Goal: Information Seeking & Learning: Learn about a topic

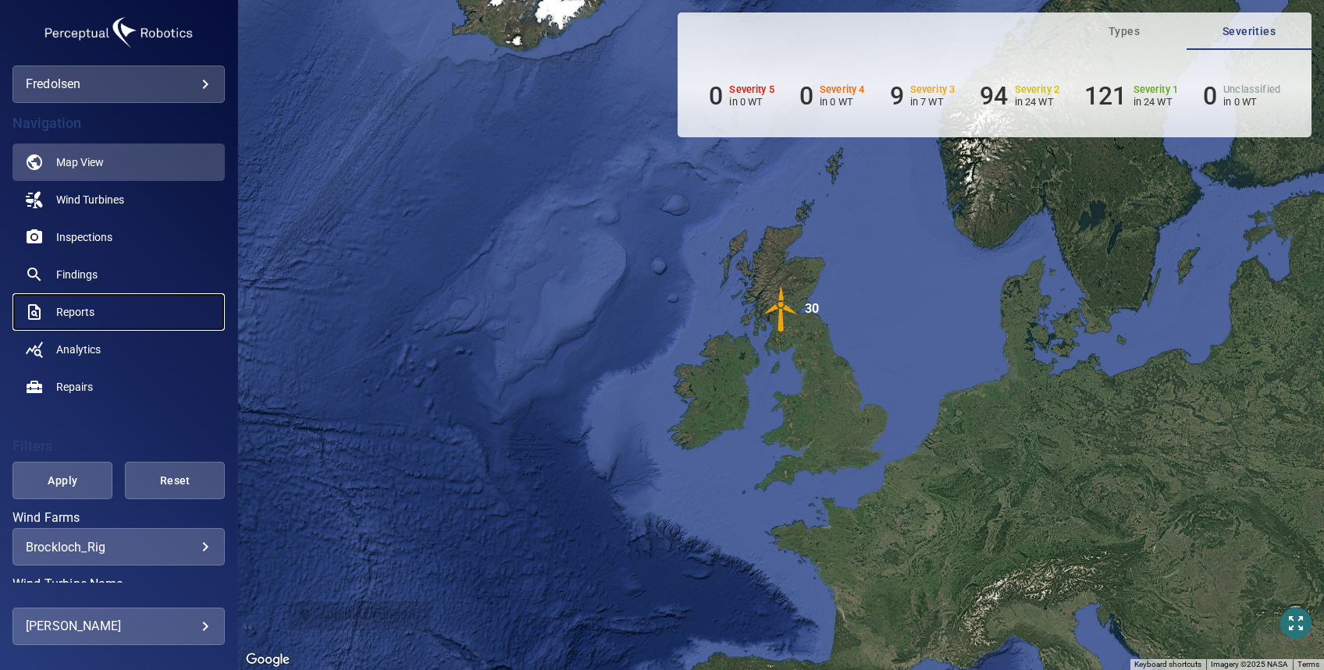
click at [78, 307] on span "Reports" at bounding box center [75, 312] width 38 height 16
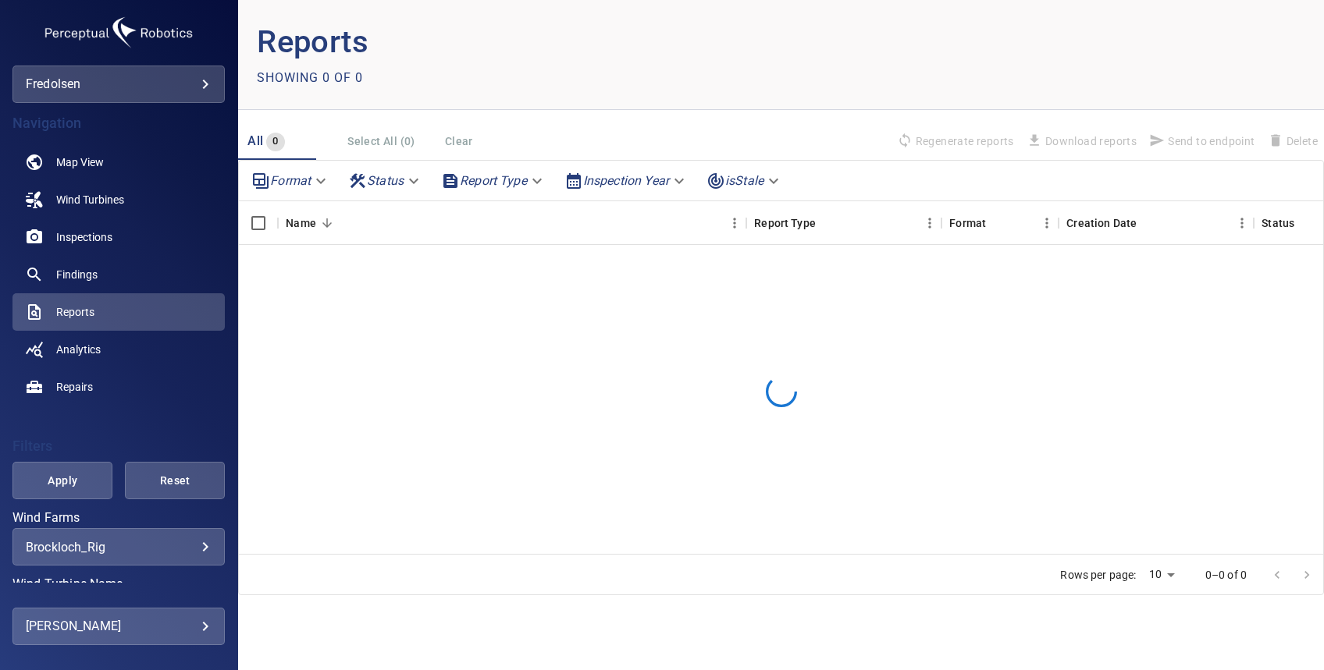
click at [80, 543] on body "**********" at bounding box center [662, 335] width 1324 height 670
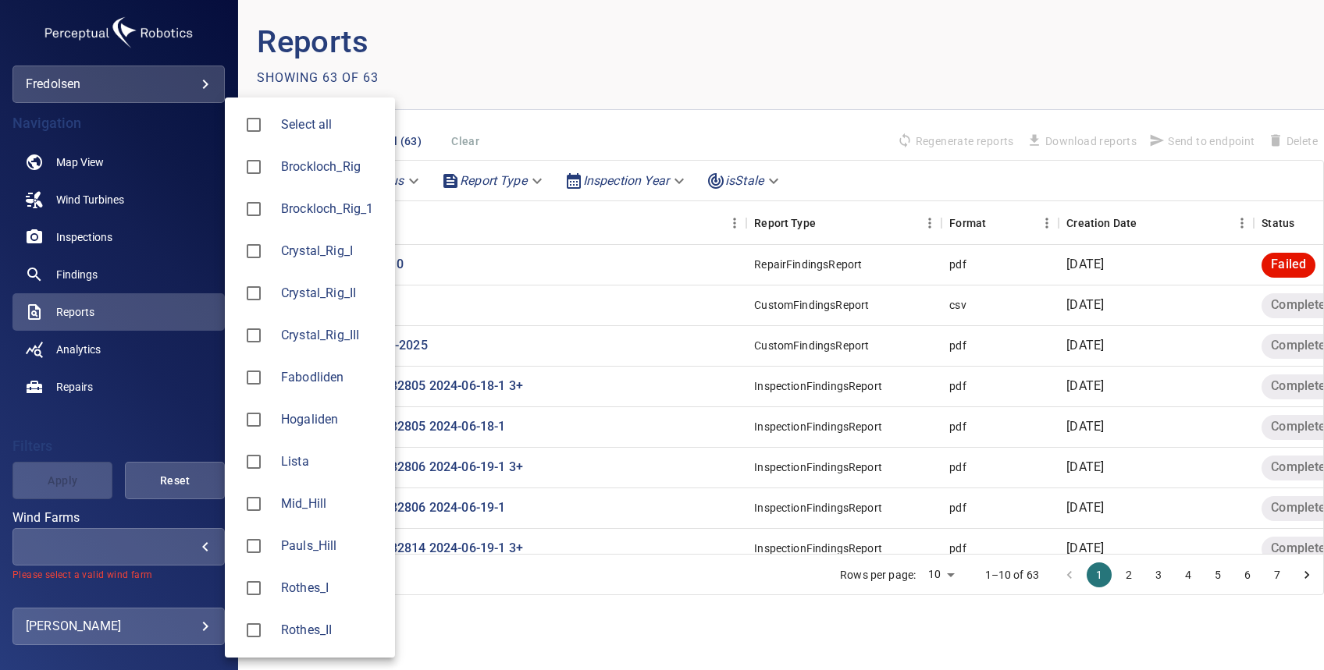
type input "*********"
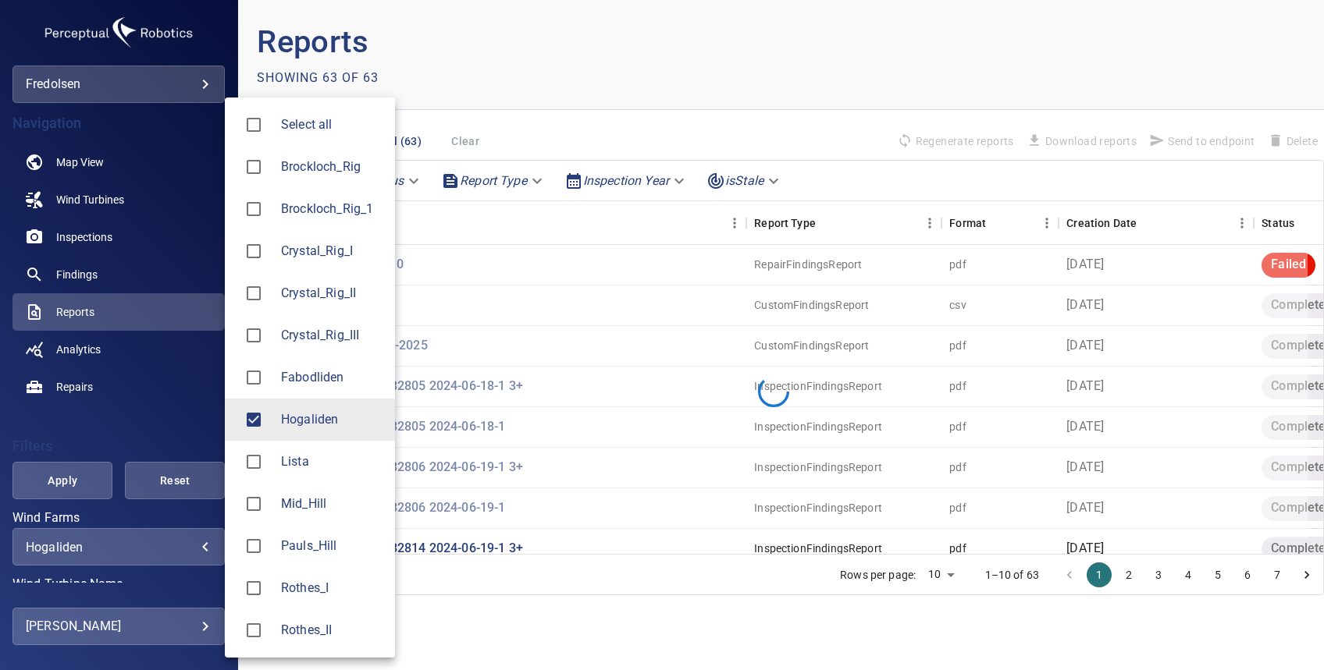
click at [58, 481] on div at bounding box center [662, 335] width 1324 height 670
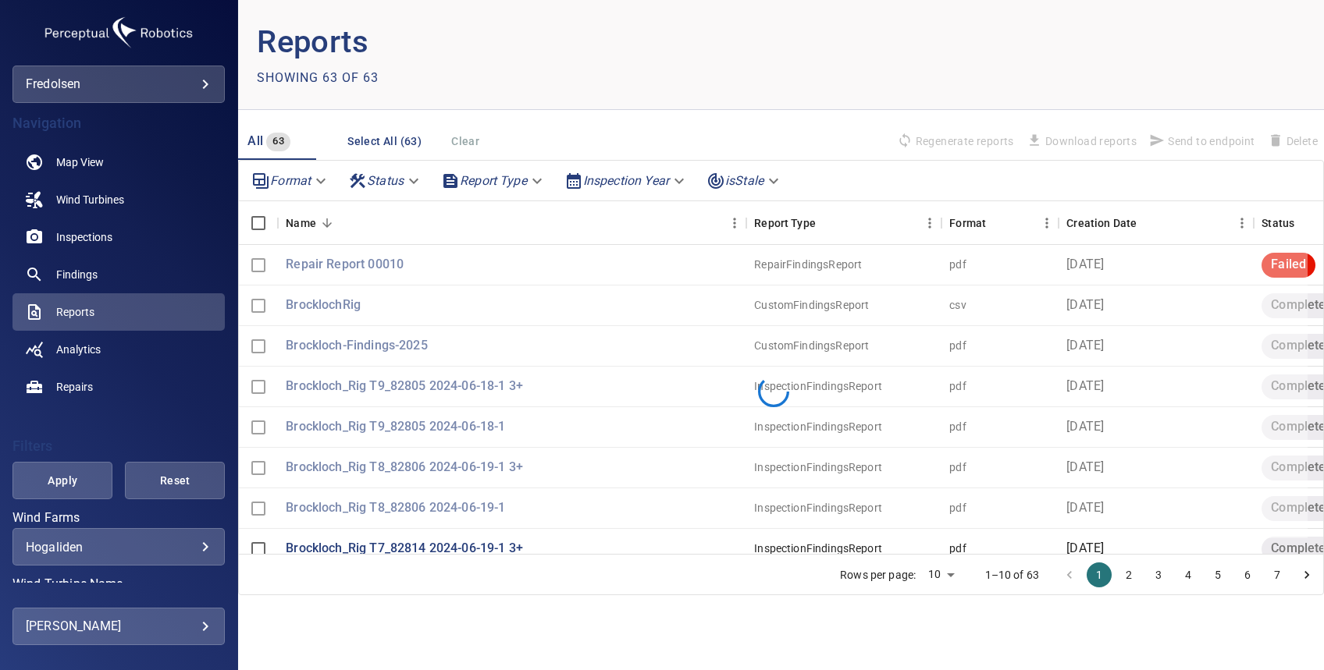
click at [58, 481] on span "Apply" at bounding box center [62, 481] width 61 height 20
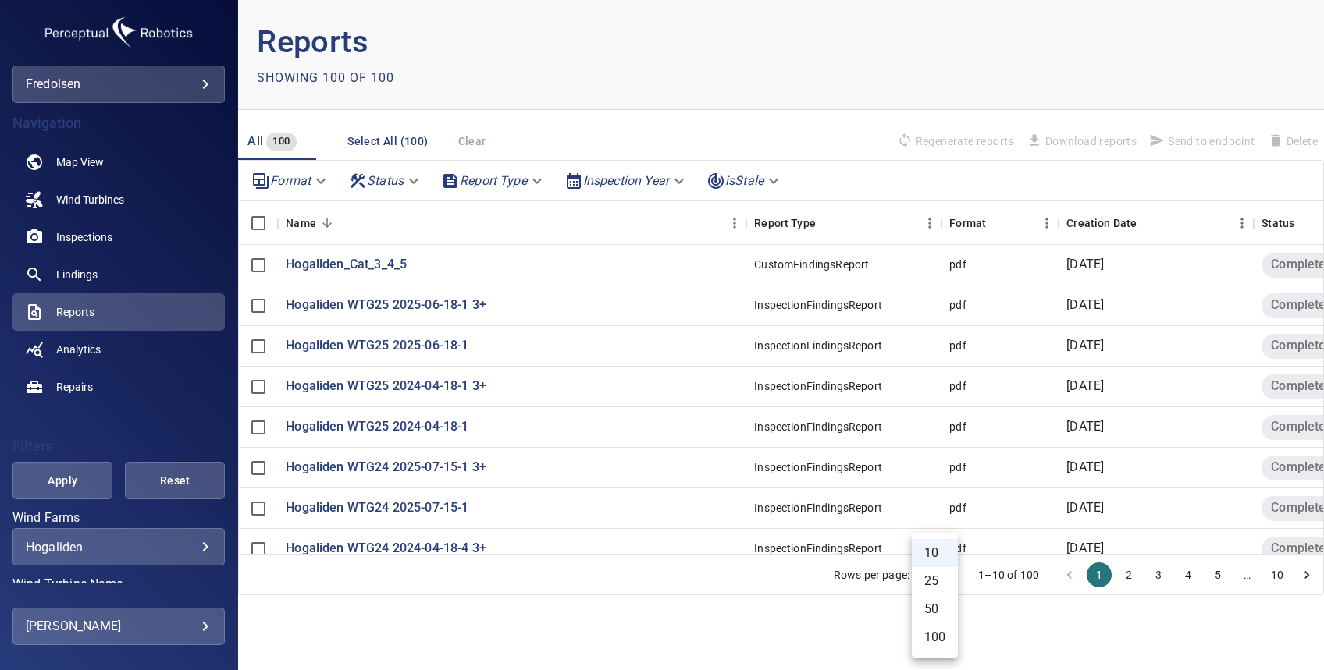
click at [945, 578] on body "**********" at bounding box center [662, 335] width 1324 height 670
click at [944, 643] on li "100" at bounding box center [935, 638] width 46 height 28
type input "***"
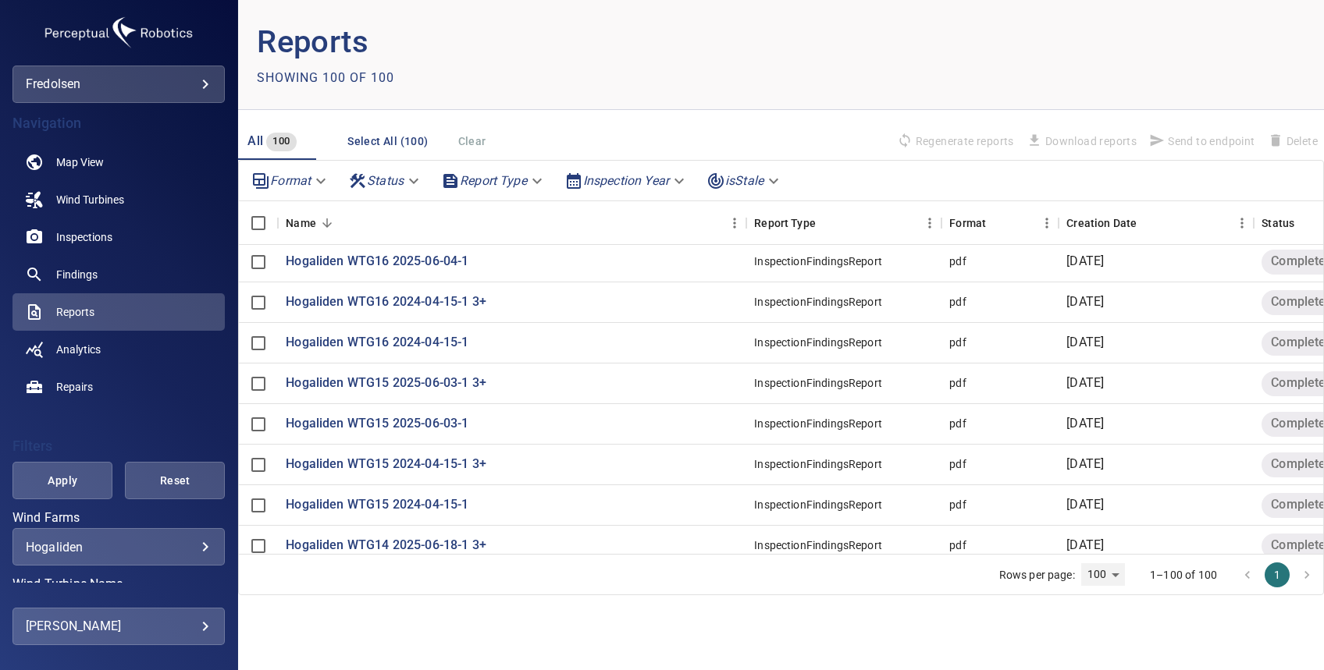
scroll to position [1561, 0]
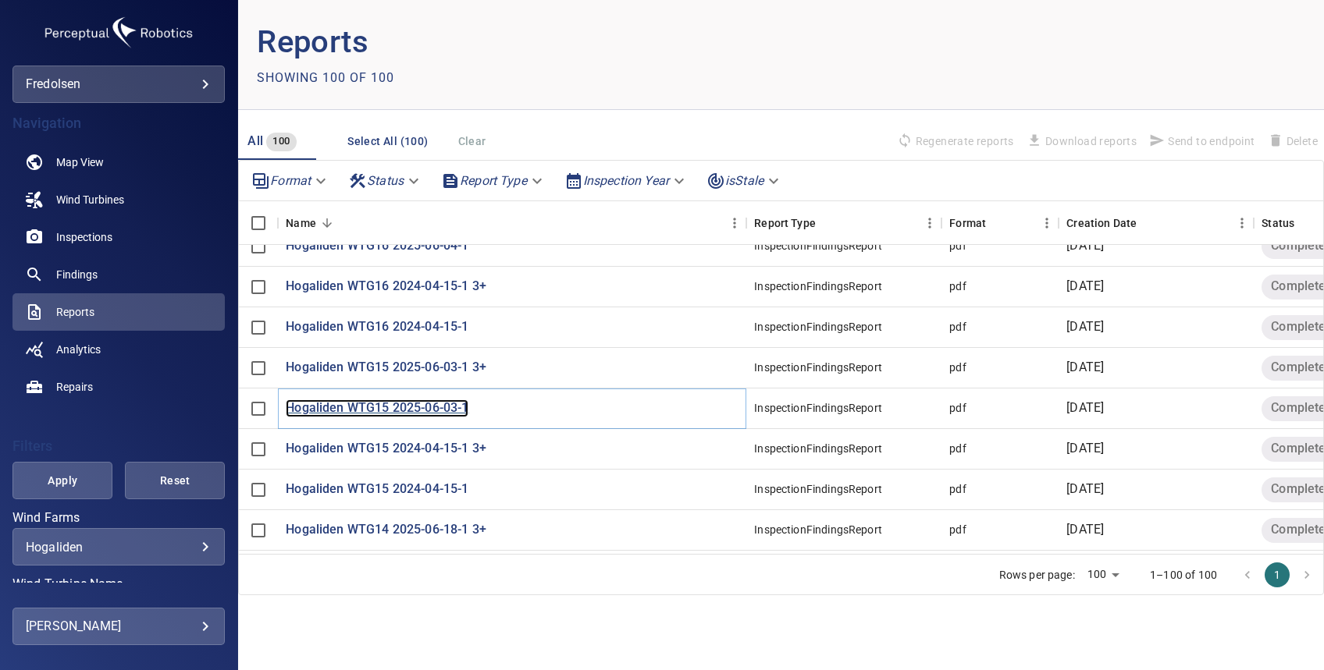
click at [386, 408] on p "Hogaliden WTG15 2025-06-03-1" at bounding box center [377, 409] width 183 height 18
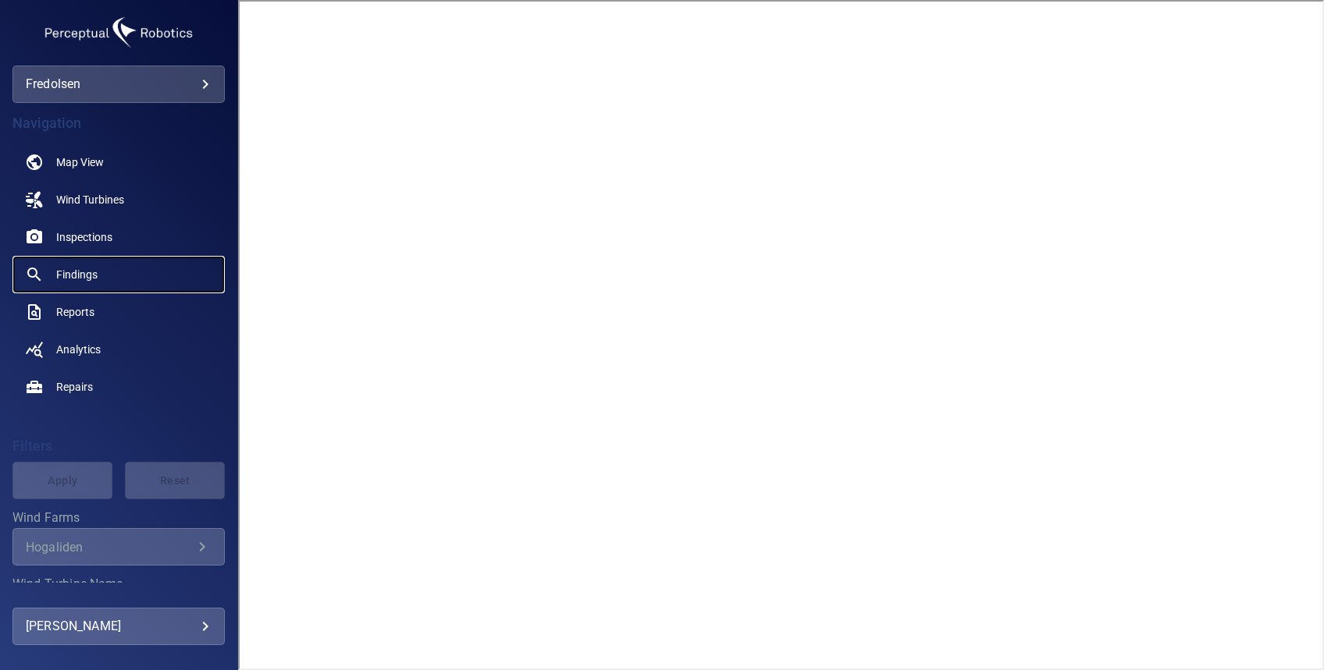
click at [68, 280] on span "Findings" at bounding box center [76, 275] width 41 height 16
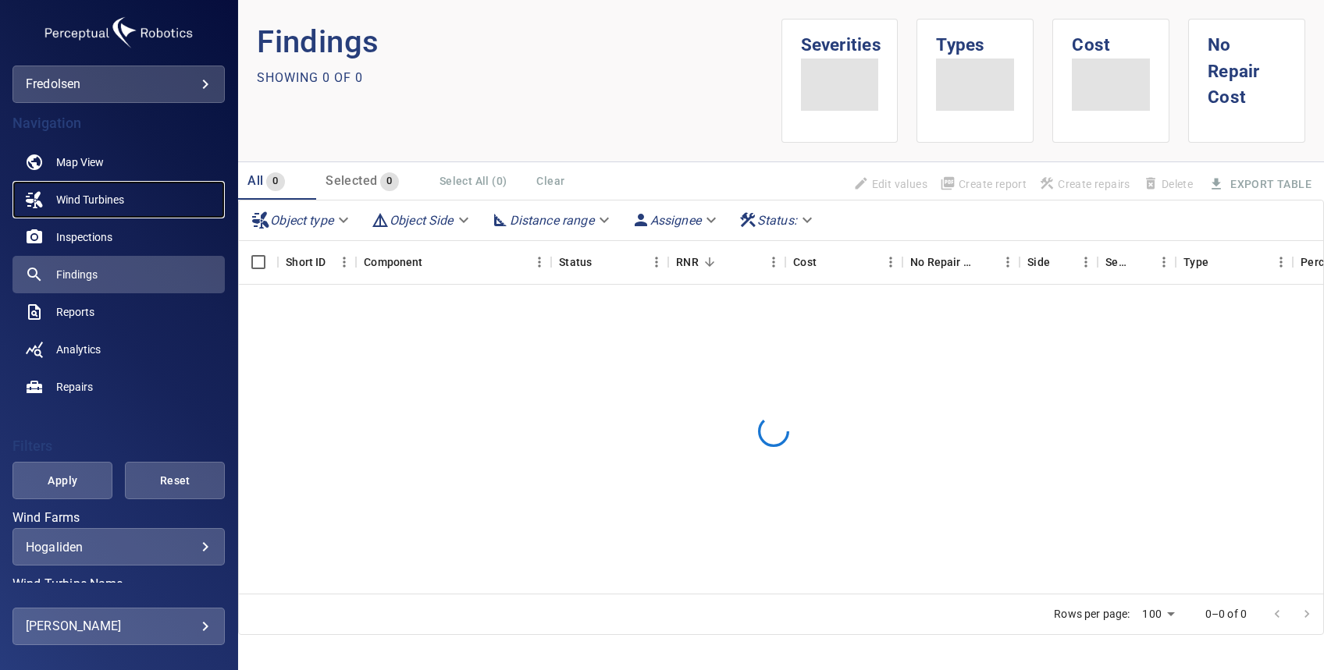
click at [92, 209] on link "Wind Turbines" at bounding box center [118, 199] width 212 height 37
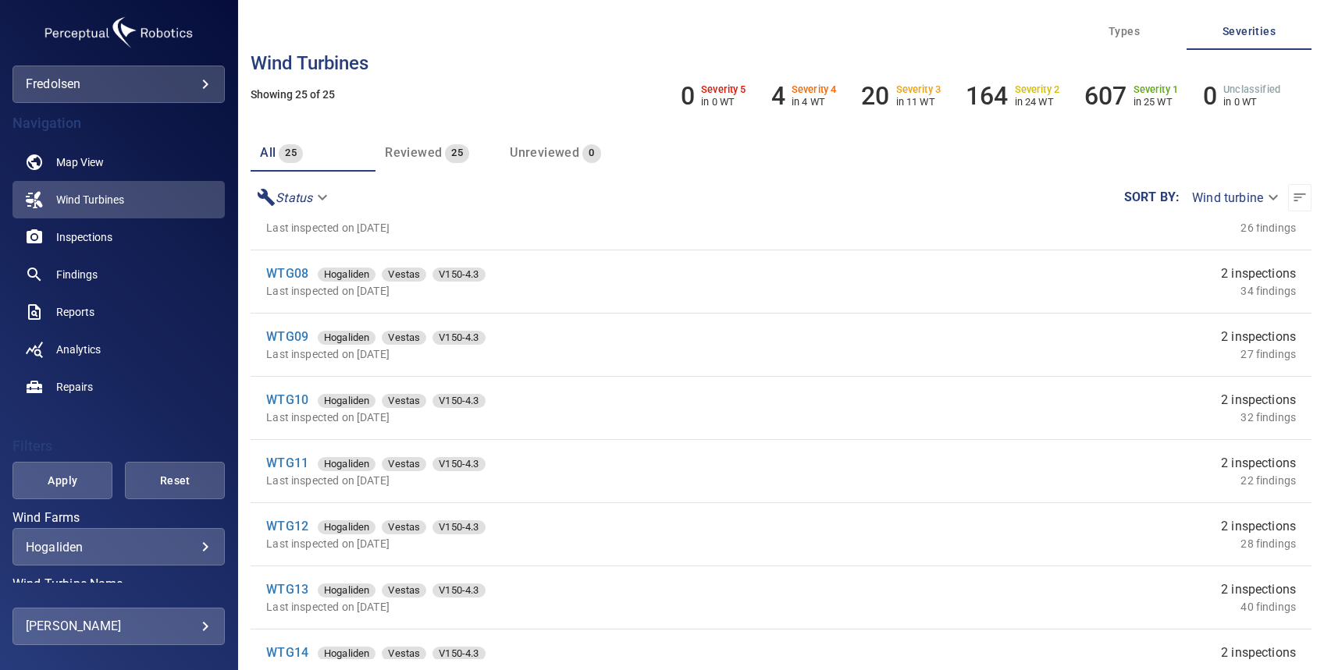
scroll to position [832, 0]
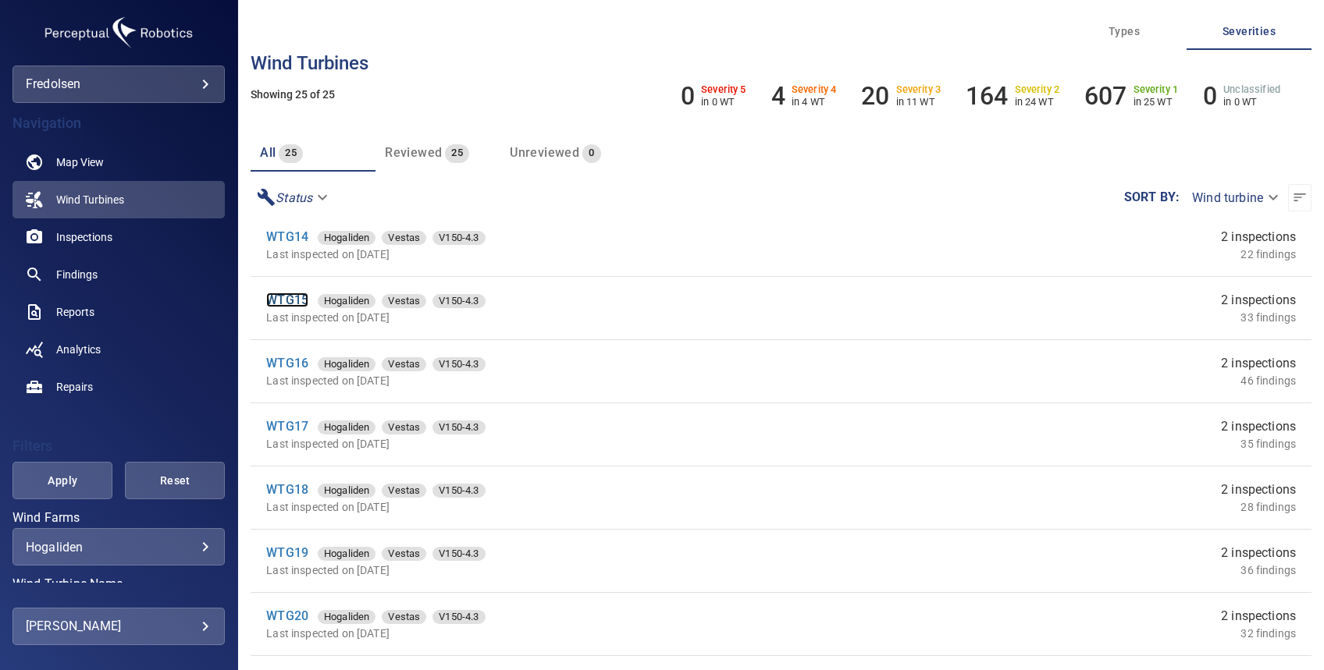
click at [292, 302] on link "WTG15" at bounding box center [287, 300] width 42 height 15
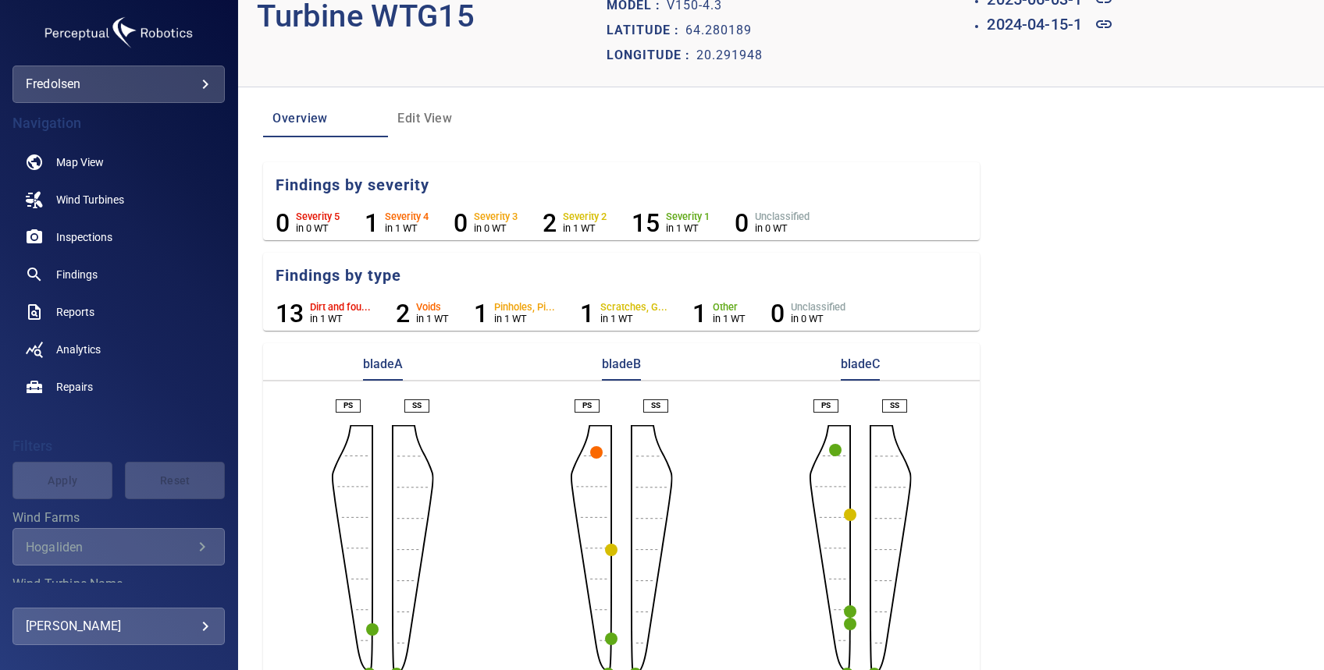
scroll to position [80, 0]
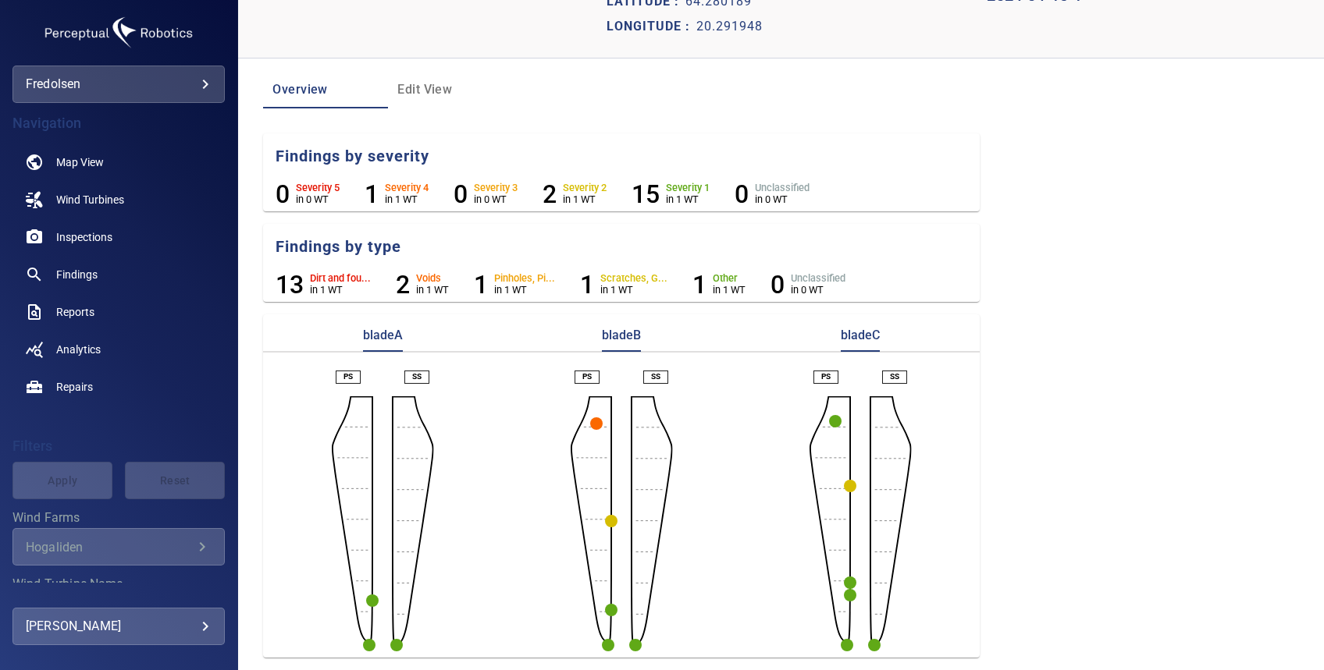
click at [375, 599] on circle "button" at bounding box center [372, 601] width 12 height 12
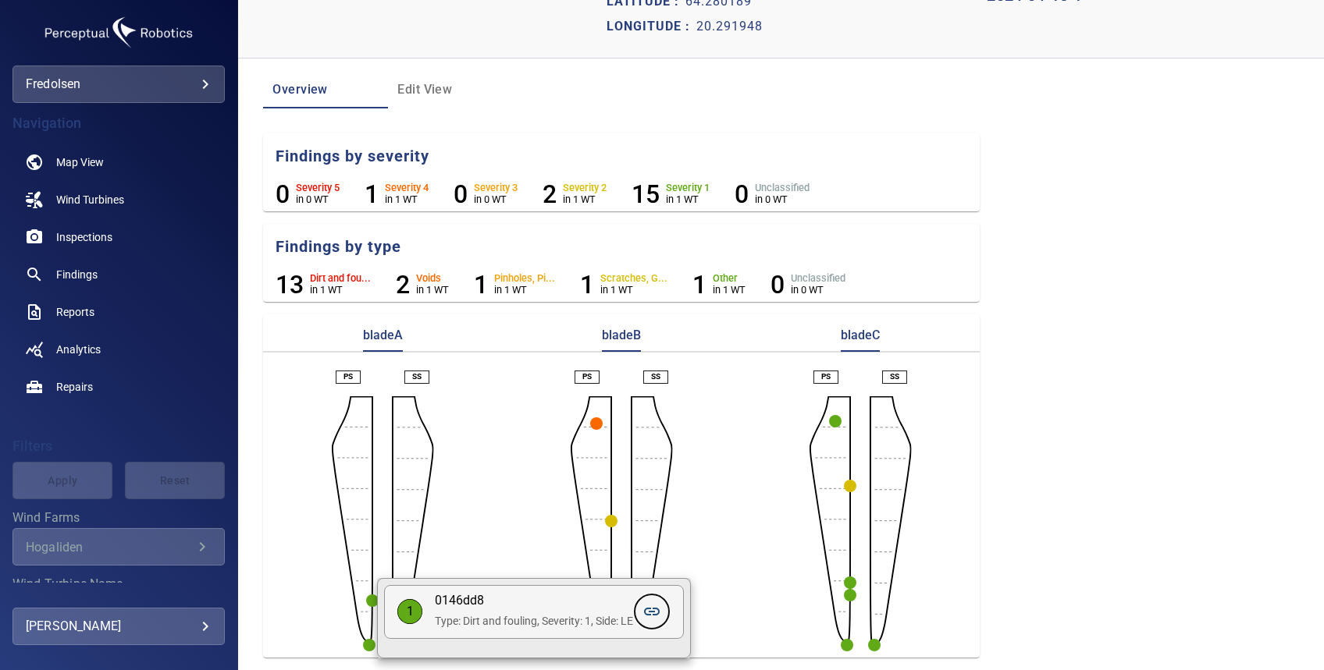
click at [656, 610] on icon at bounding box center [651, 611] width 19 height 19
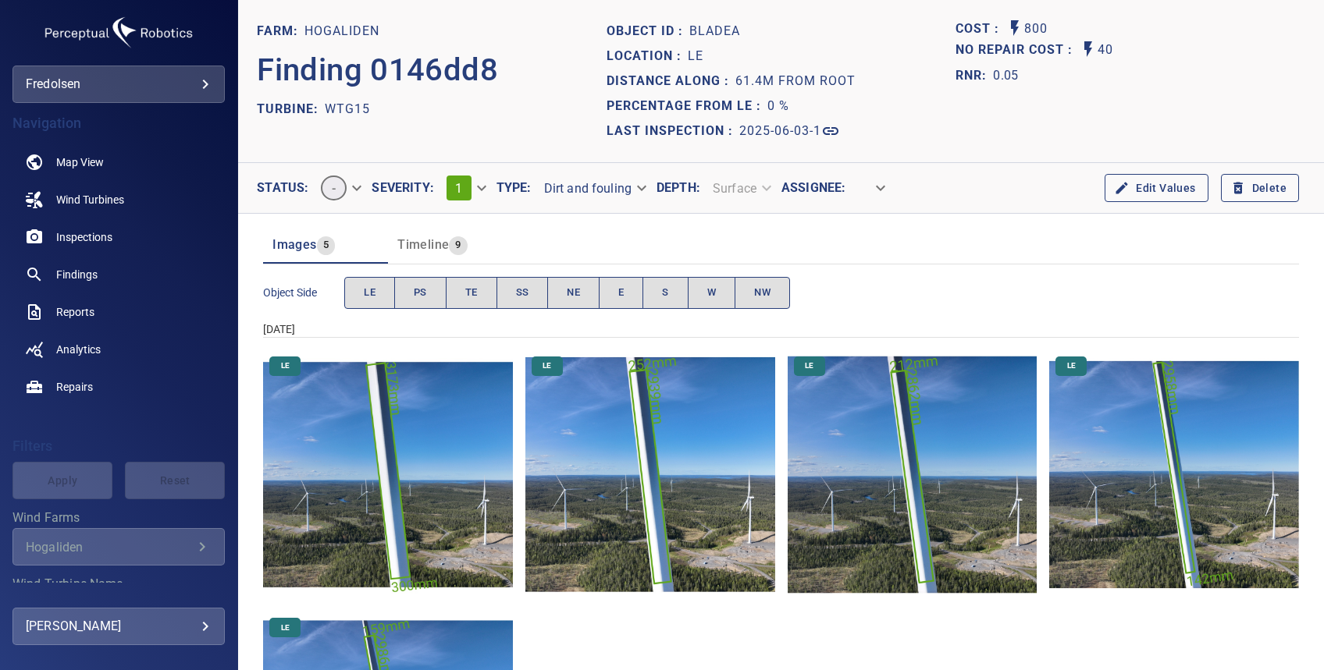
scroll to position [208, 0]
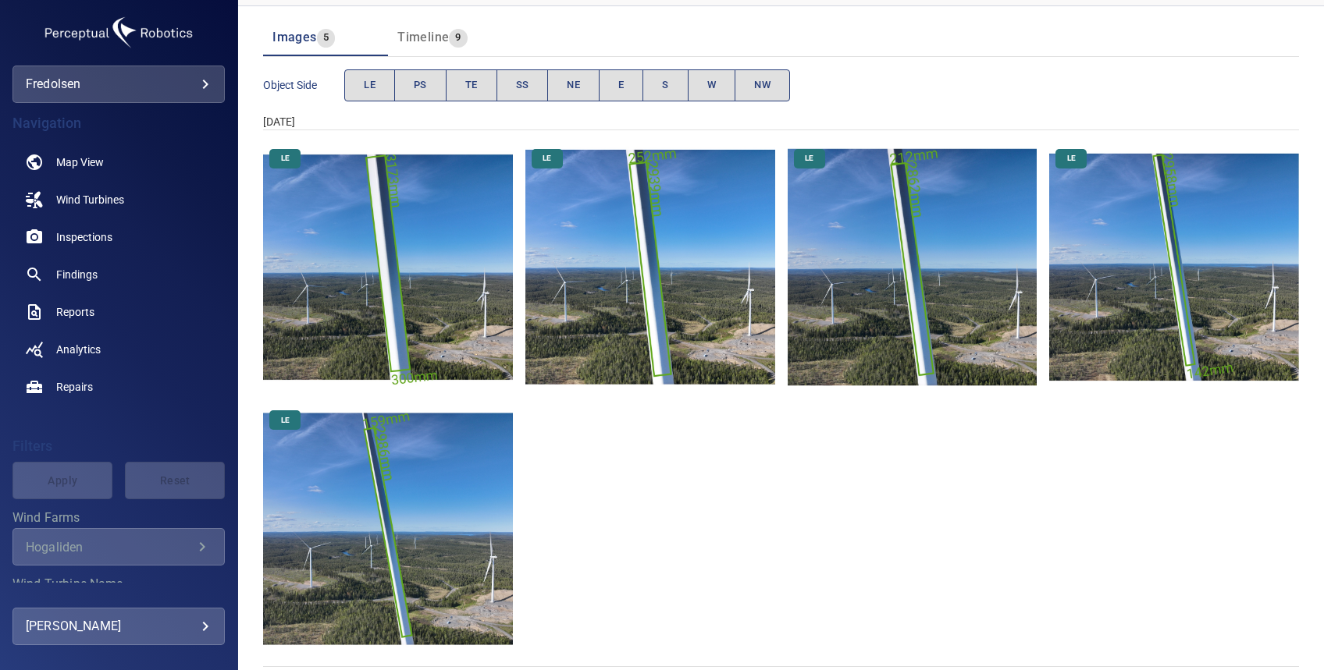
click at [400, 303] on img "Hogaliden/WTG15/2025-06-03-1/2025-06-03-3/image25wp27.jpg" at bounding box center [388, 268] width 250 height 250
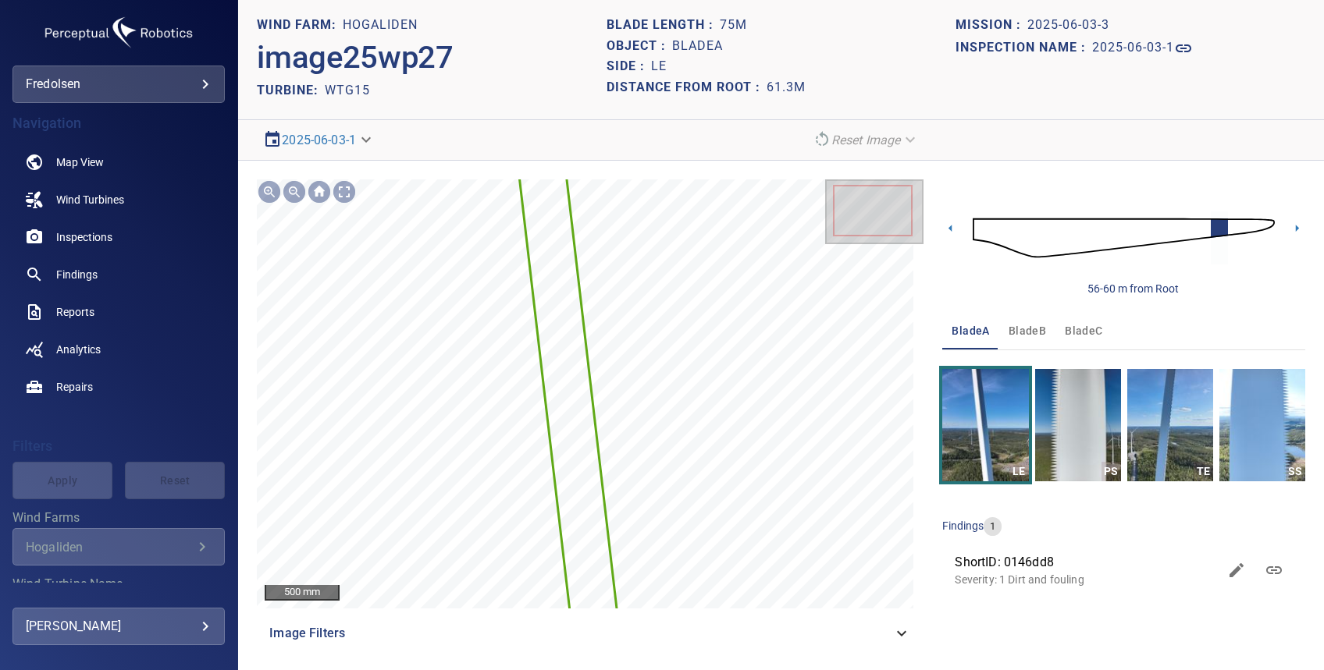
scroll to position [5, 0]
click at [948, 229] on icon at bounding box center [949, 227] width 3 height 7
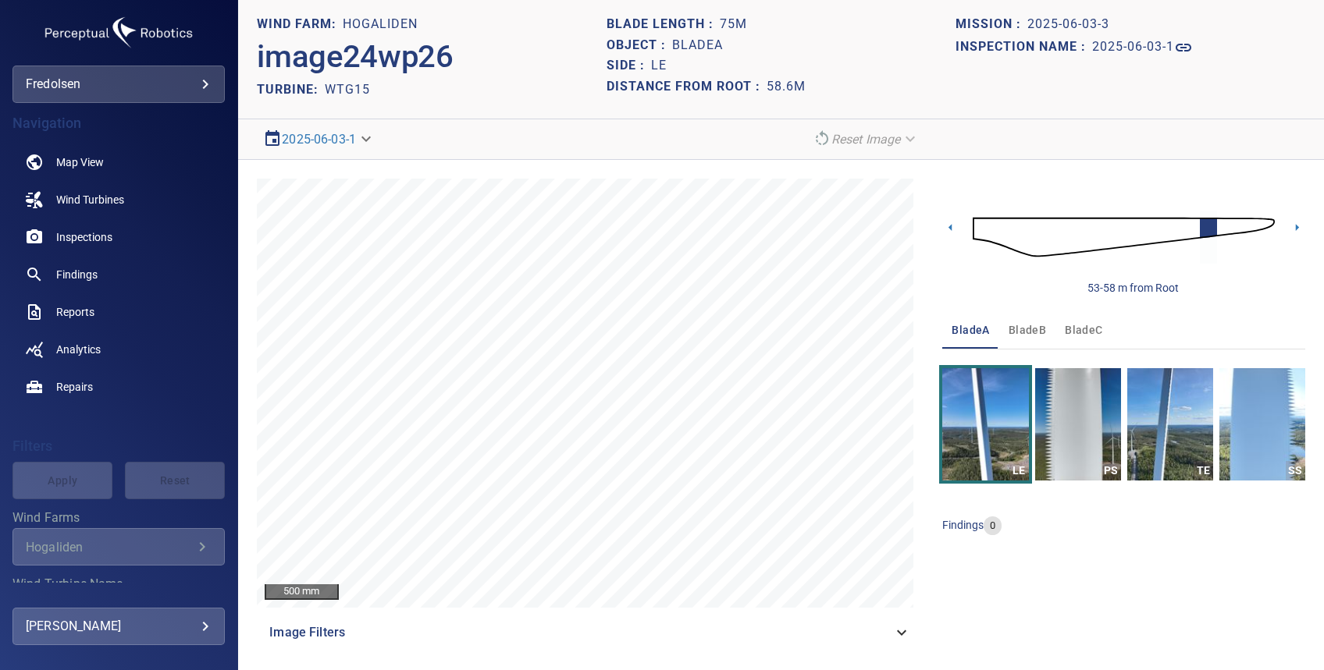
click at [972, 231] on img at bounding box center [1123, 237] width 302 height 73
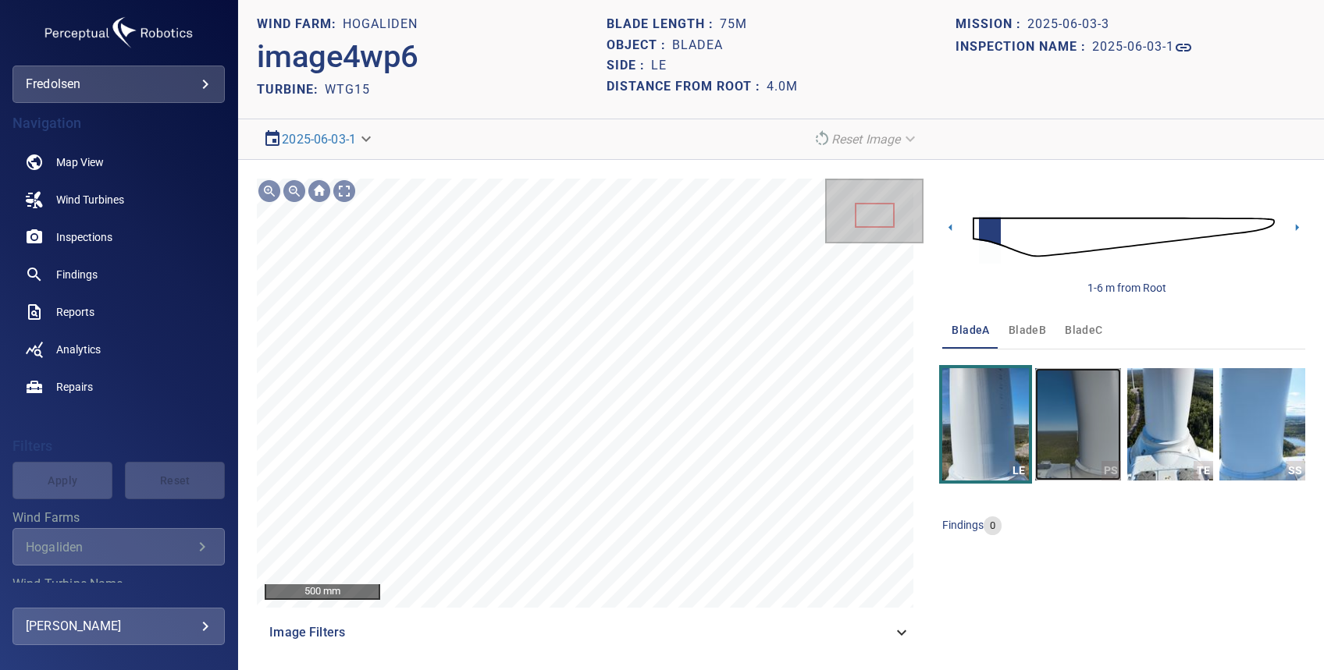
click at [1043, 441] on img "button" at bounding box center [1078, 424] width 86 height 112
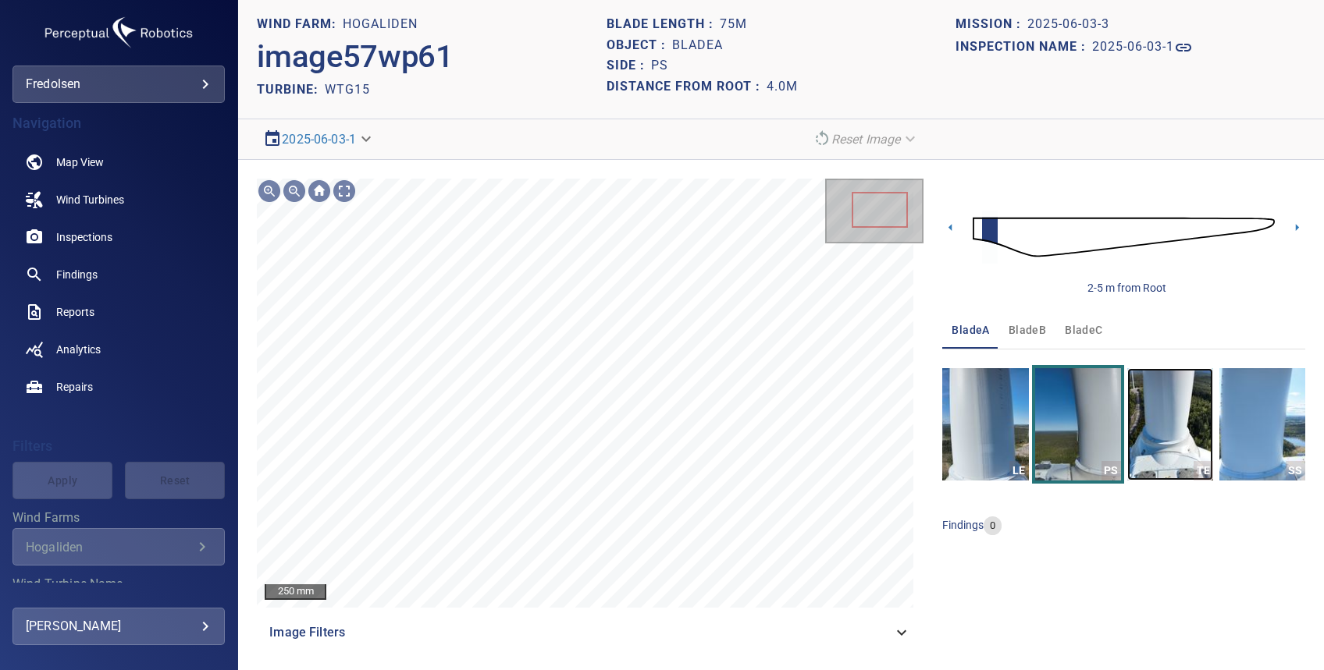
click at [1154, 418] on img "button" at bounding box center [1170, 424] width 86 height 112
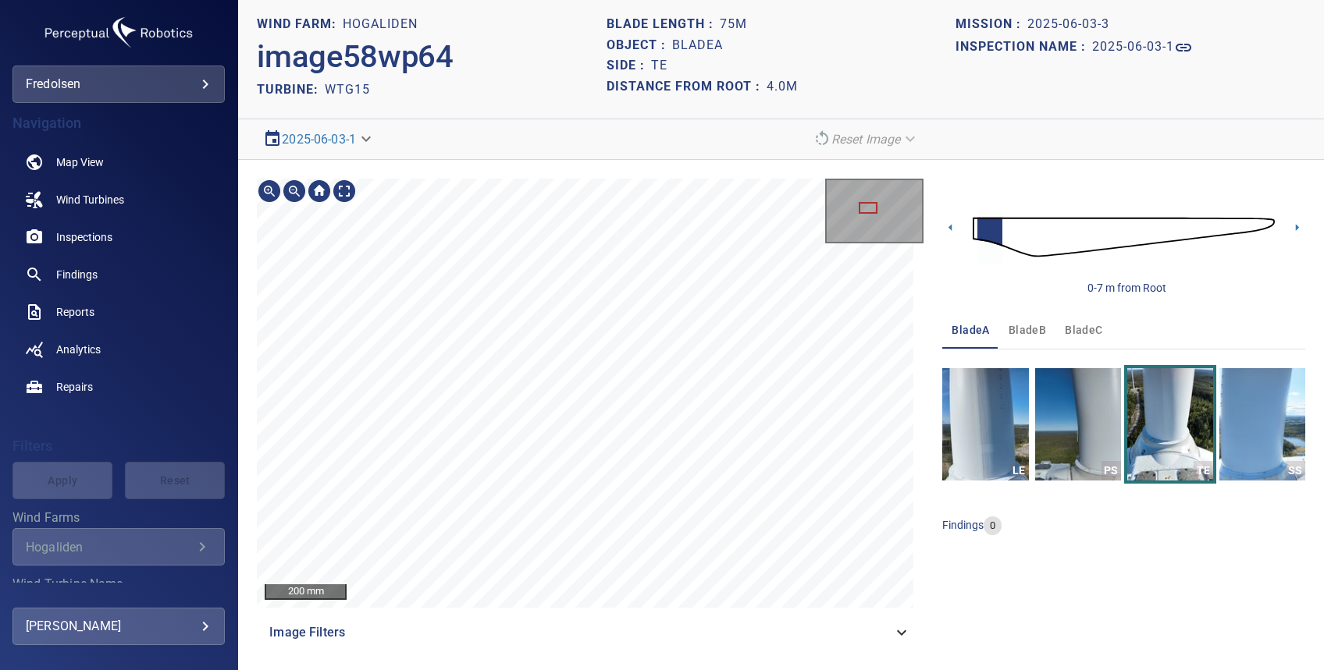
click at [823, 229] on div "200 mm" at bounding box center [590, 393] width 666 height 429
click at [1270, 233] on div "0-7 m from Root" at bounding box center [1123, 237] width 363 height 117
click at [1288, 221] on icon at bounding box center [1296, 227] width 16 height 16
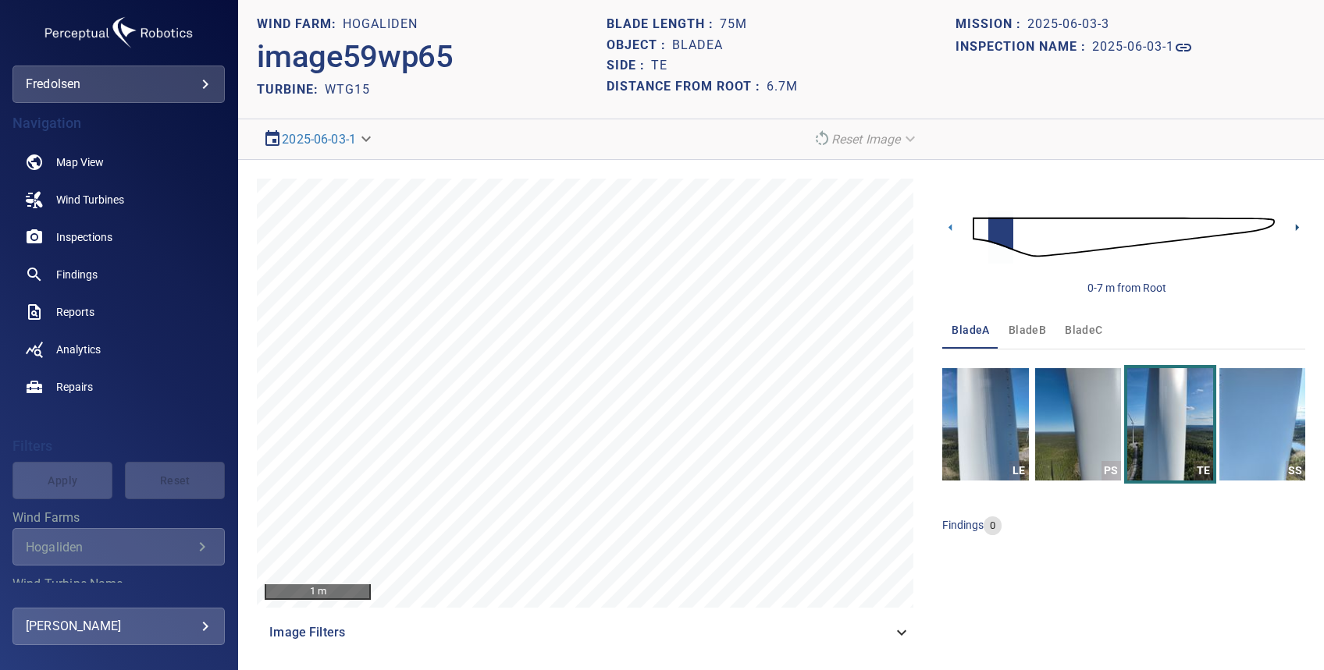
click at [1296, 226] on icon at bounding box center [1297, 227] width 3 height 7
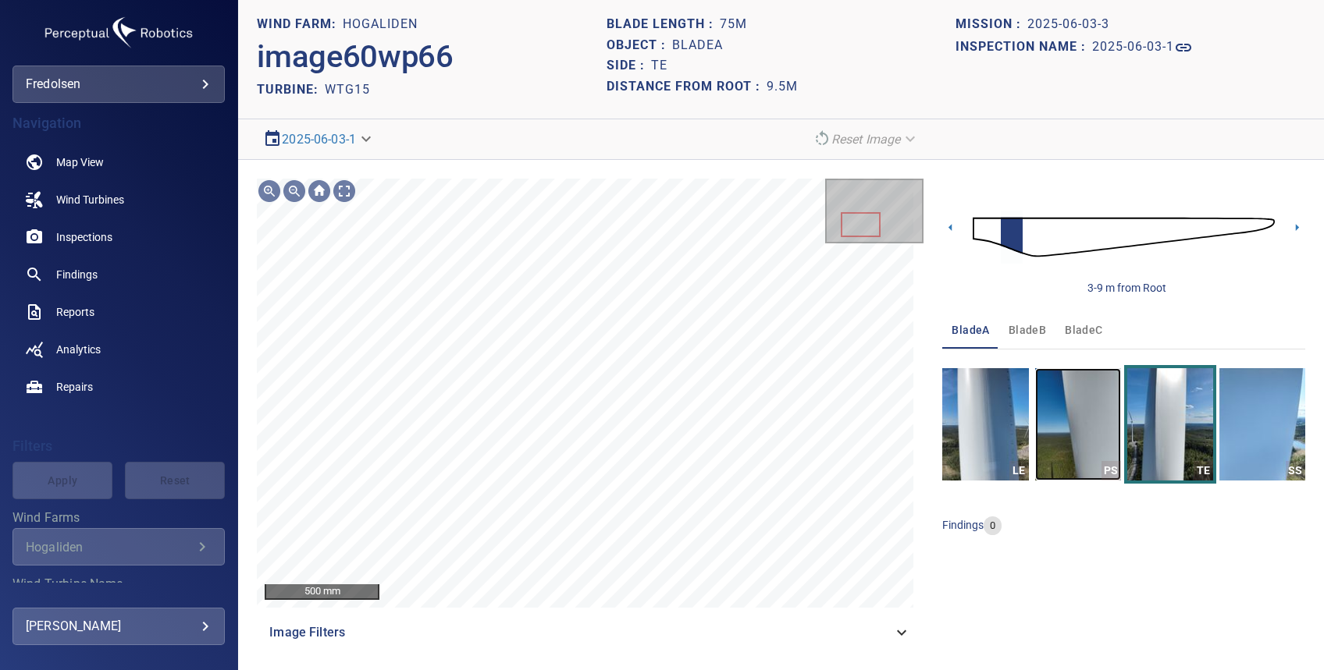
click at [1036, 429] on img "button" at bounding box center [1078, 424] width 86 height 112
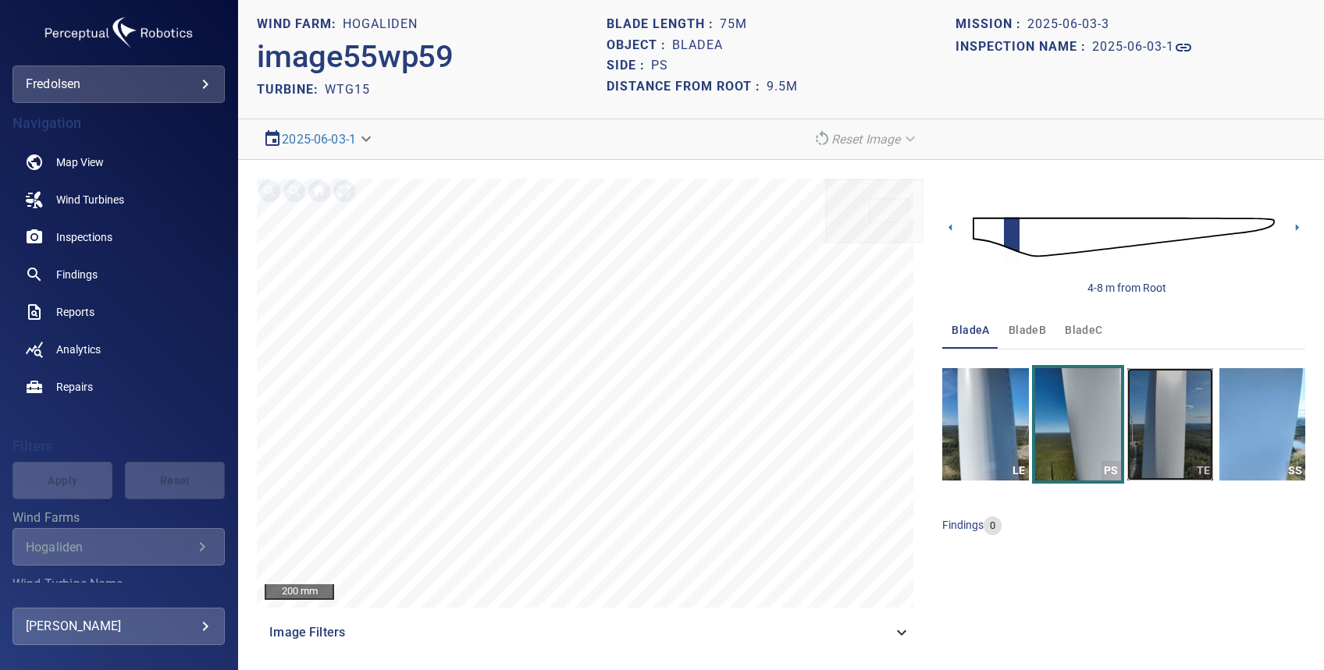
click at [1139, 431] on img "button" at bounding box center [1170, 424] width 86 height 112
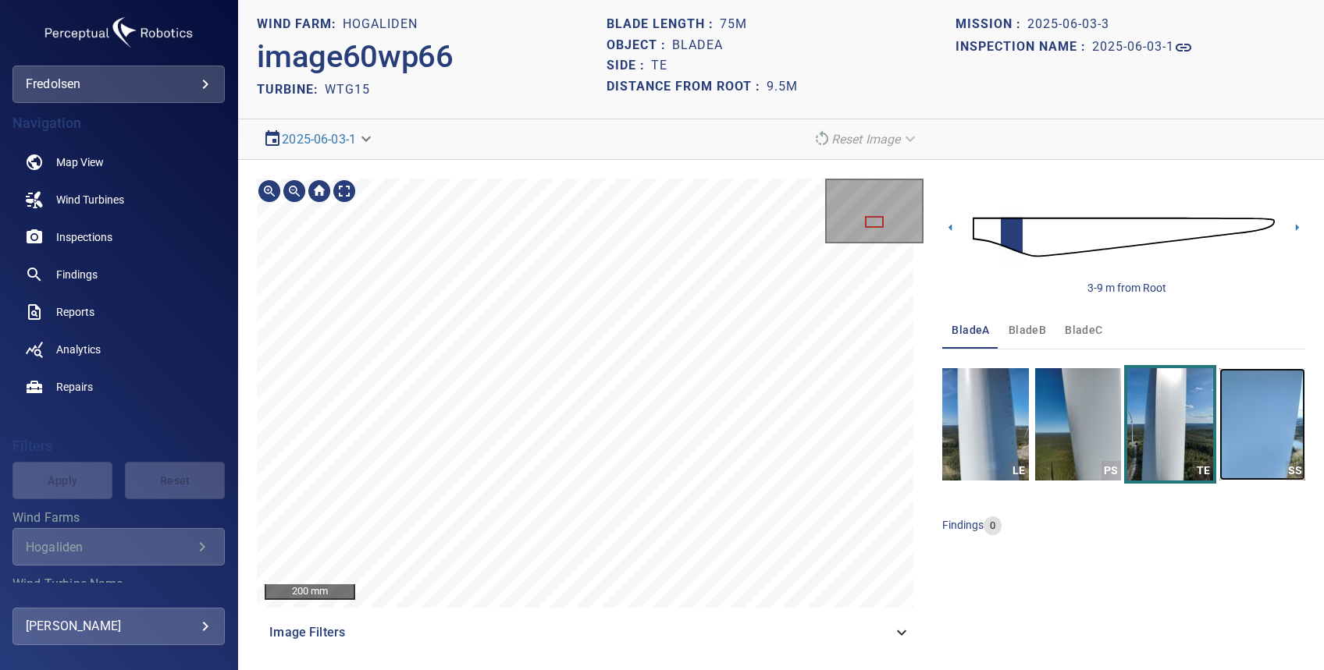
click at [1240, 414] on img "button" at bounding box center [1262, 424] width 86 height 112
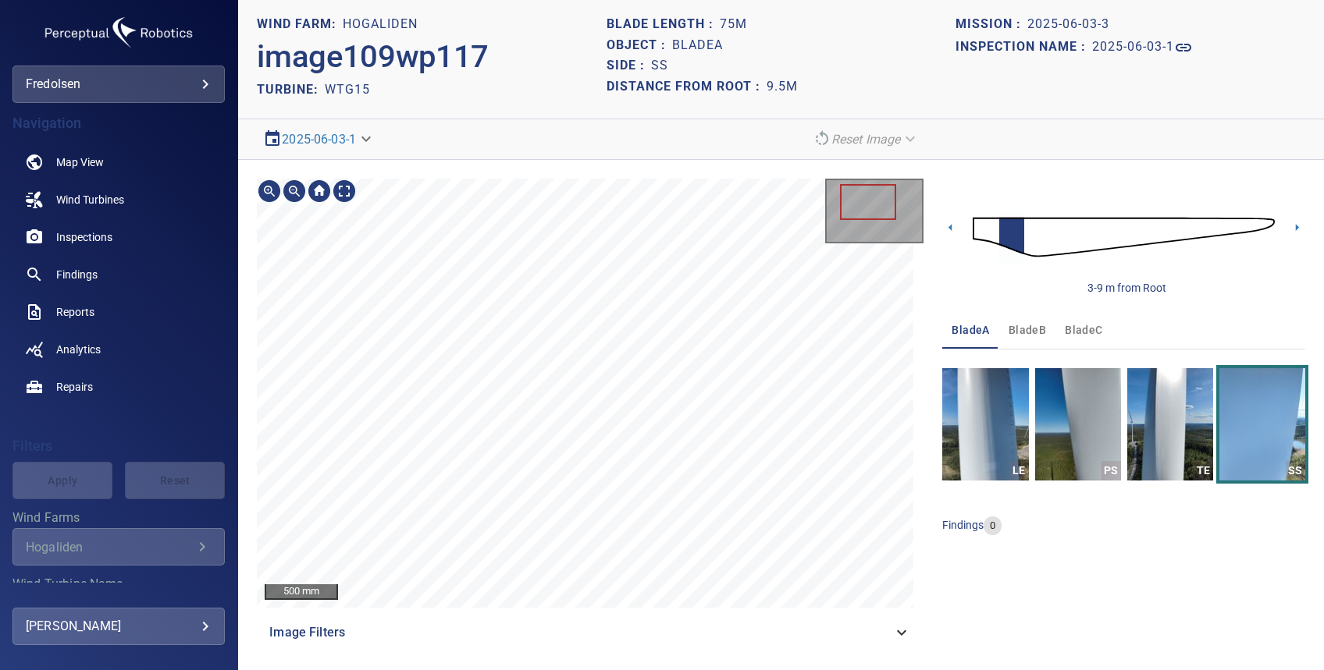
click at [644, 618] on div "500 mm Image Filters" at bounding box center [590, 415] width 666 height 473
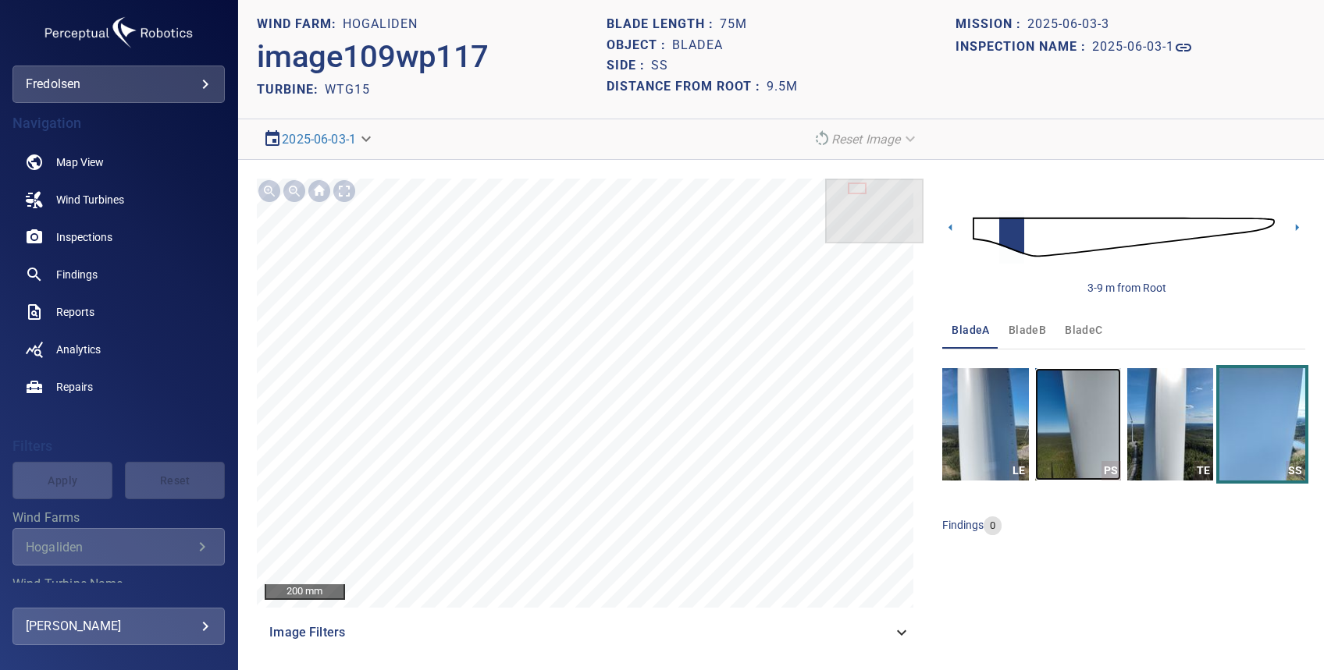
click at [1090, 443] on img "button" at bounding box center [1078, 424] width 86 height 112
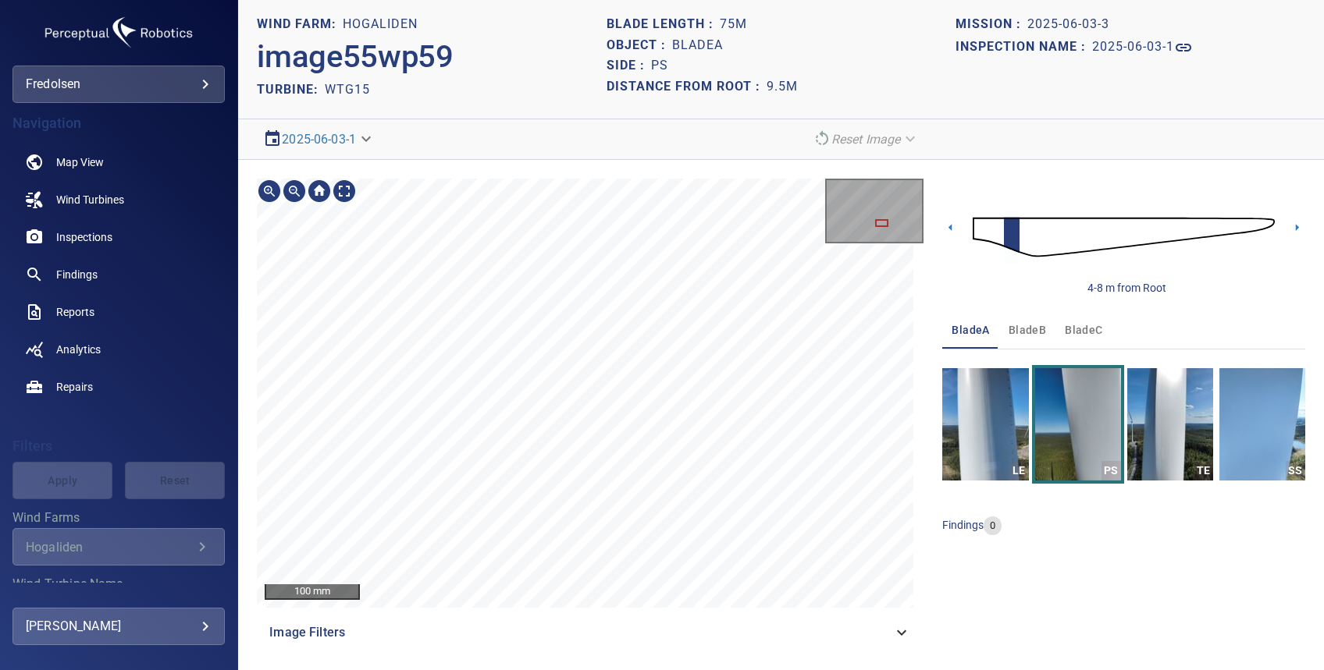
click at [231, 462] on main "**********" at bounding box center [662, 335] width 1324 height 670
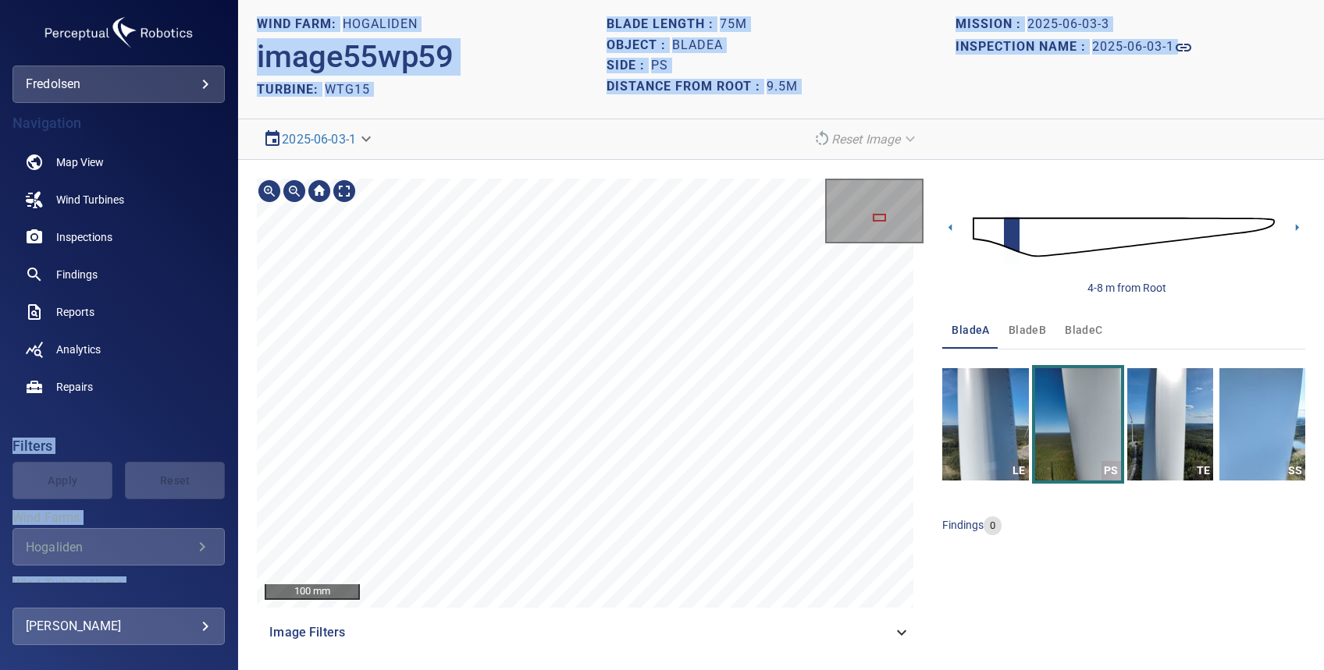
click at [475, 423] on main "**********" at bounding box center [662, 335] width 1324 height 670
click at [251, 491] on div "100 mm Image Filters 4-8 m from Root bladeA bladeB bladeC LE PS TE SS findings 0" at bounding box center [781, 415] width 1086 height 510
